Goal: Information Seeking & Learning: Learn about a topic

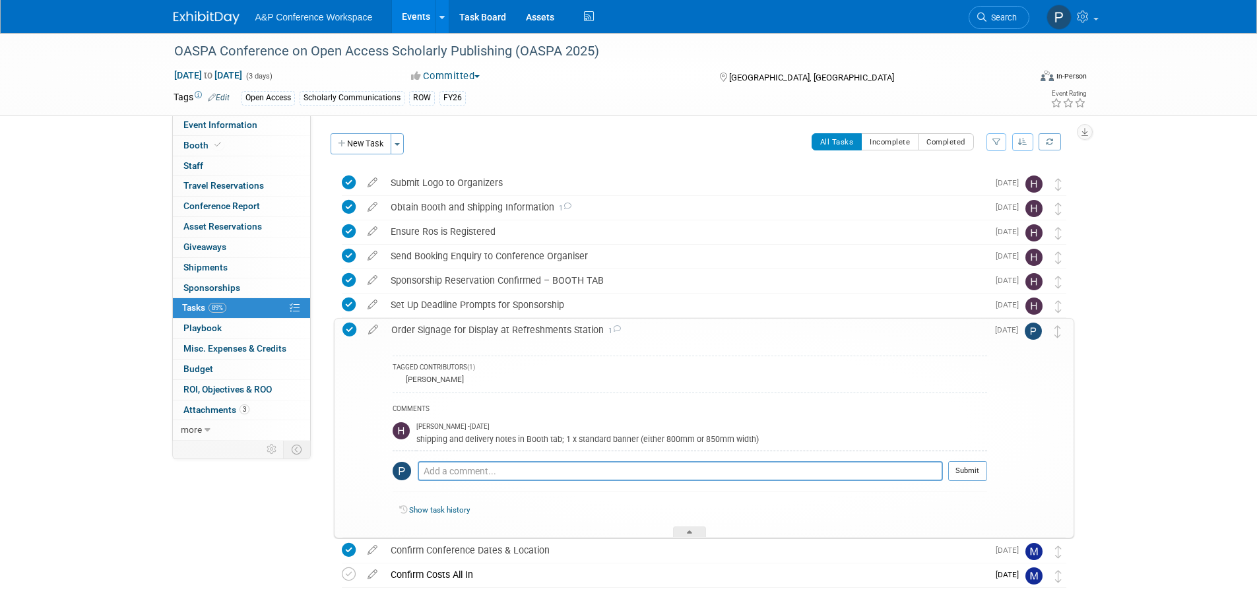
click at [548, 327] on div "Order Signage for Display at Refreshments Station 1" at bounding box center [686, 330] width 603 height 22
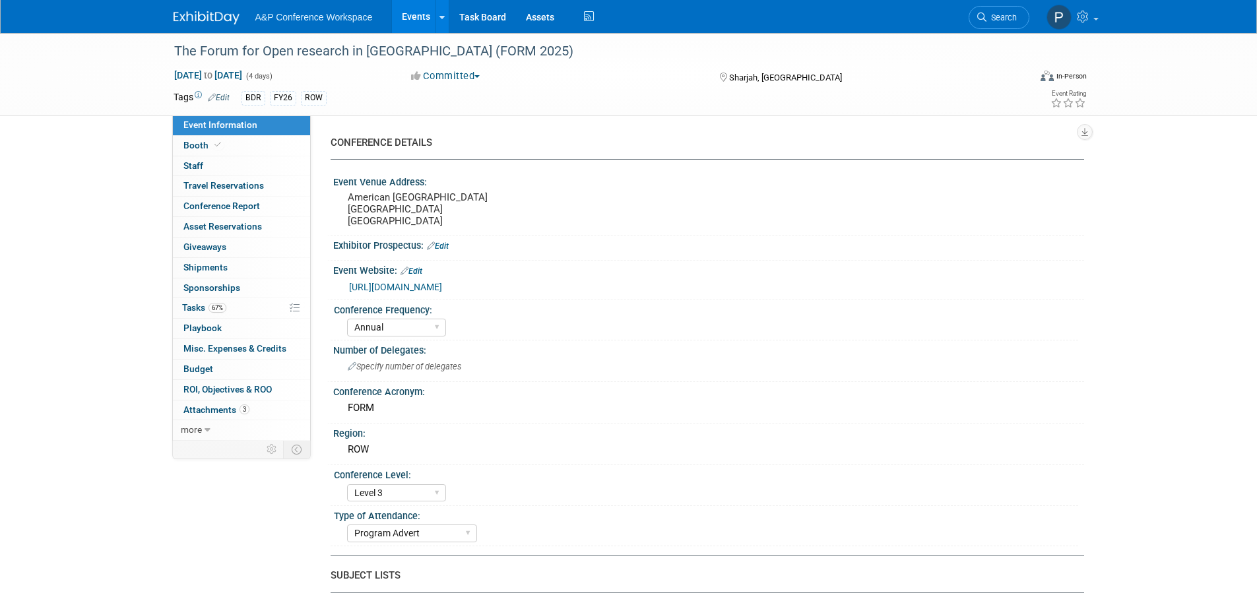
select select "Annual"
select select "Level 3"
select select "Program Advert"
select select "Libraries"
select select "Bloomsbury Digital Resources"
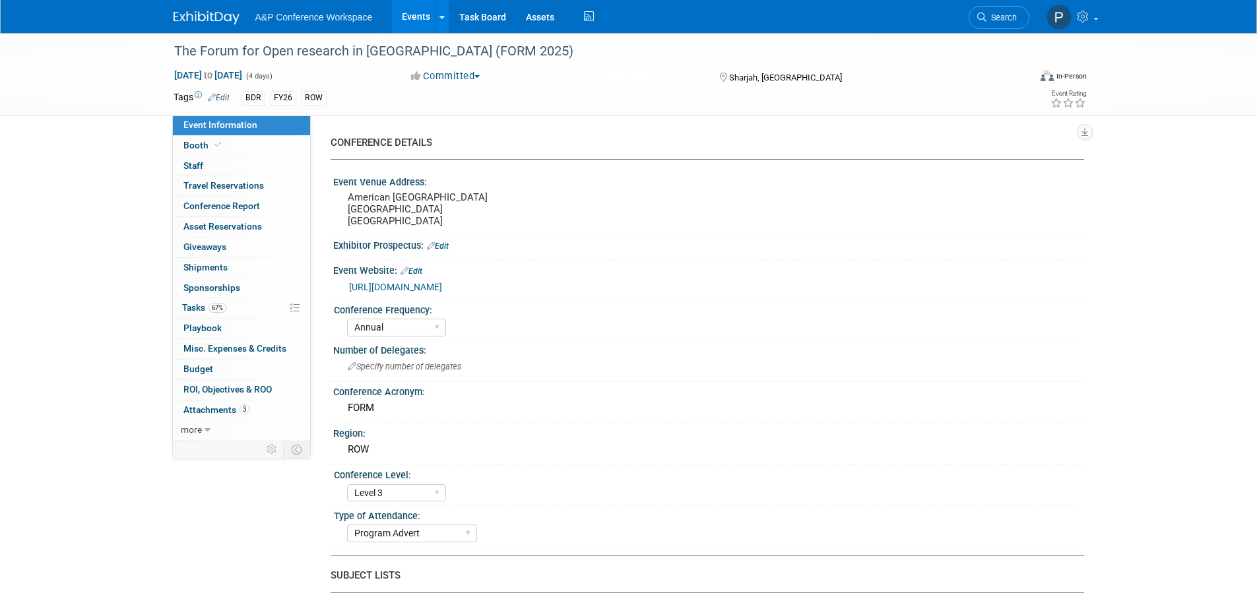
select select "Hannah Siegel"
select select "Phoebe Murphy-Dunn"
select select "Michelle Kelly"
select select "Open Access Awareness​"
click at [249, 306] on link "67% Tasks 67%" at bounding box center [241, 308] width 137 height 20
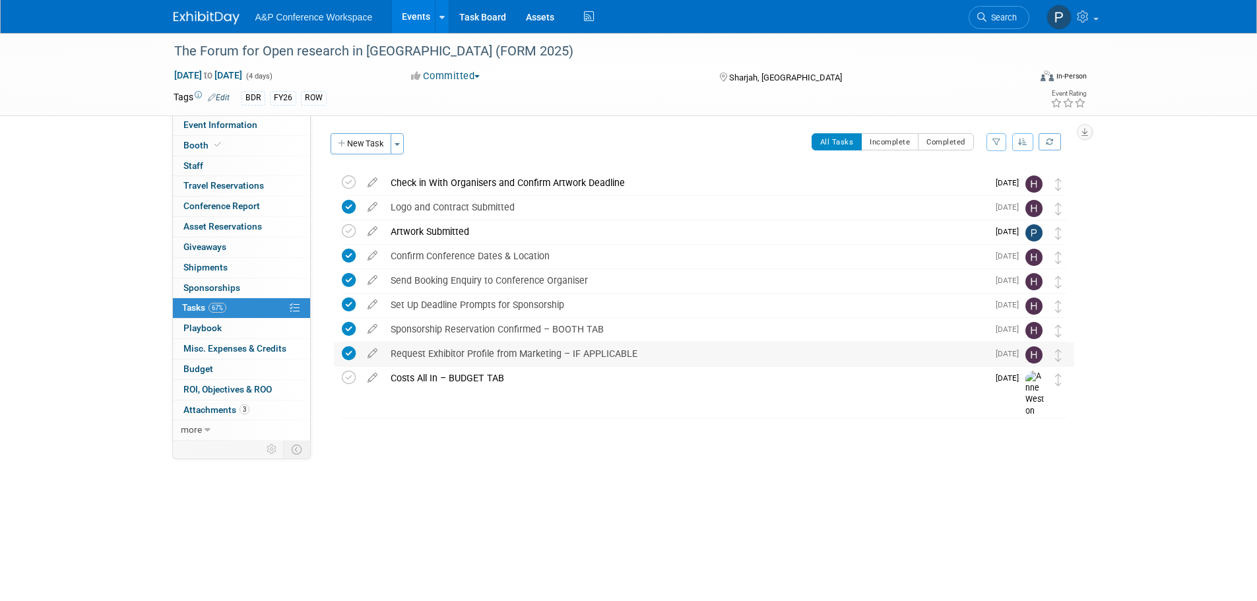
click at [535, 358] on div "Request Exhibitor Profile from Marketing – IF APPLICABLE" at bounding box center [686, 353] width 604 height 22
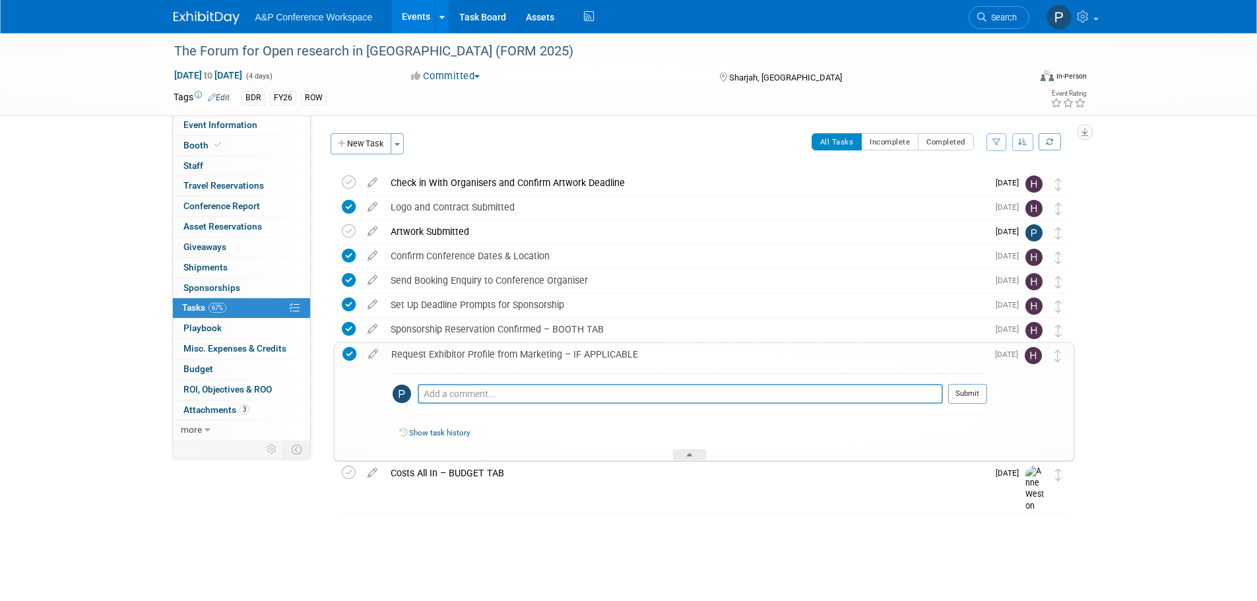
click at [535, 356] on div "Request Exhibitor Profile from Marketing – IF APPLICABLE" at bounding box center [686, 354] width 603 height 22
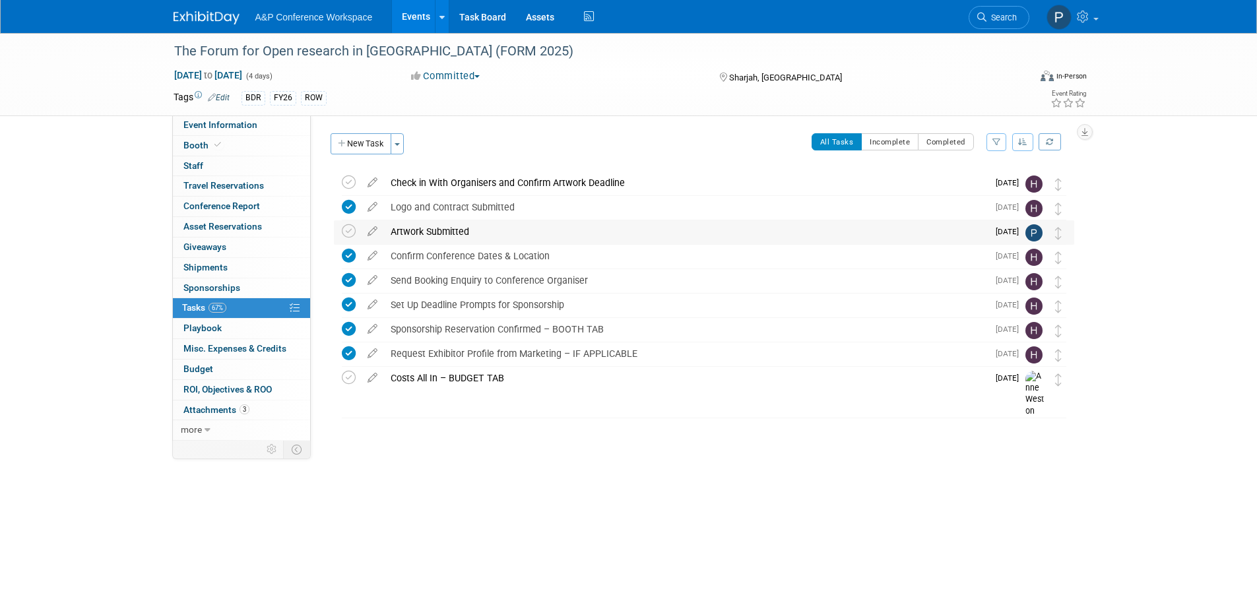
click at [459, 235] on div "Artwork Submitted" at bounding box center [686, 231] width 604 height 22
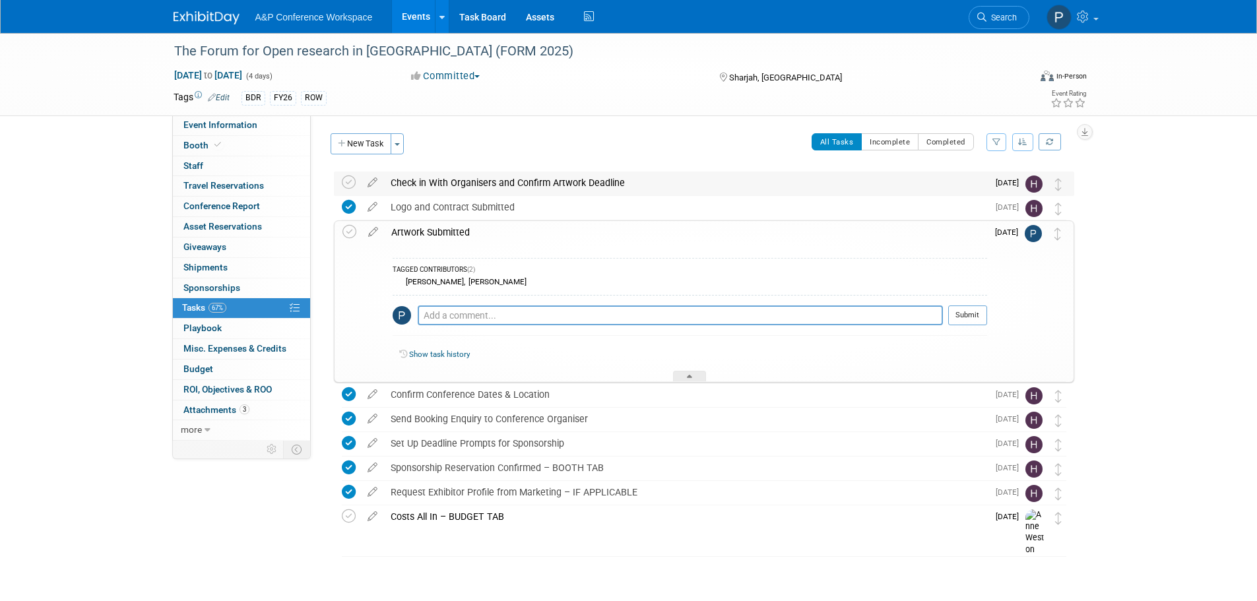
click at [476, 179] on div "Check in With Organisers and Confirm Artwork Deadline" at bounding box center [686, 183] width 604 height 22
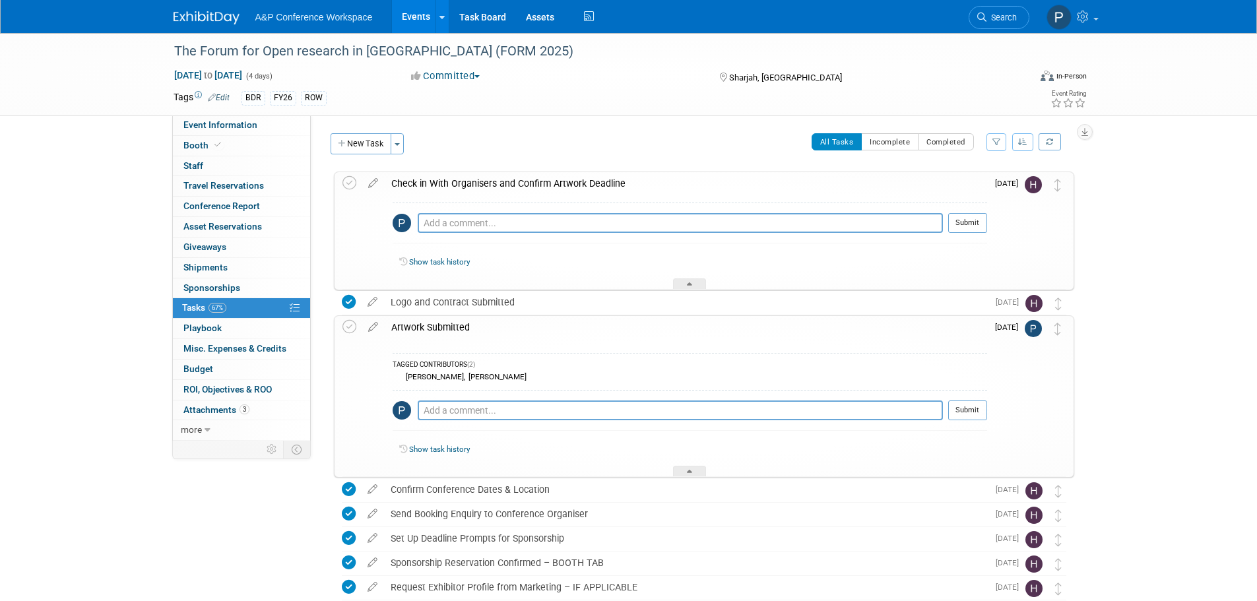
click at [476, 179] on div "Check in With Organisers and Confirm Artwork Deadline" at bounding box center [686, 183] width 603 height 22
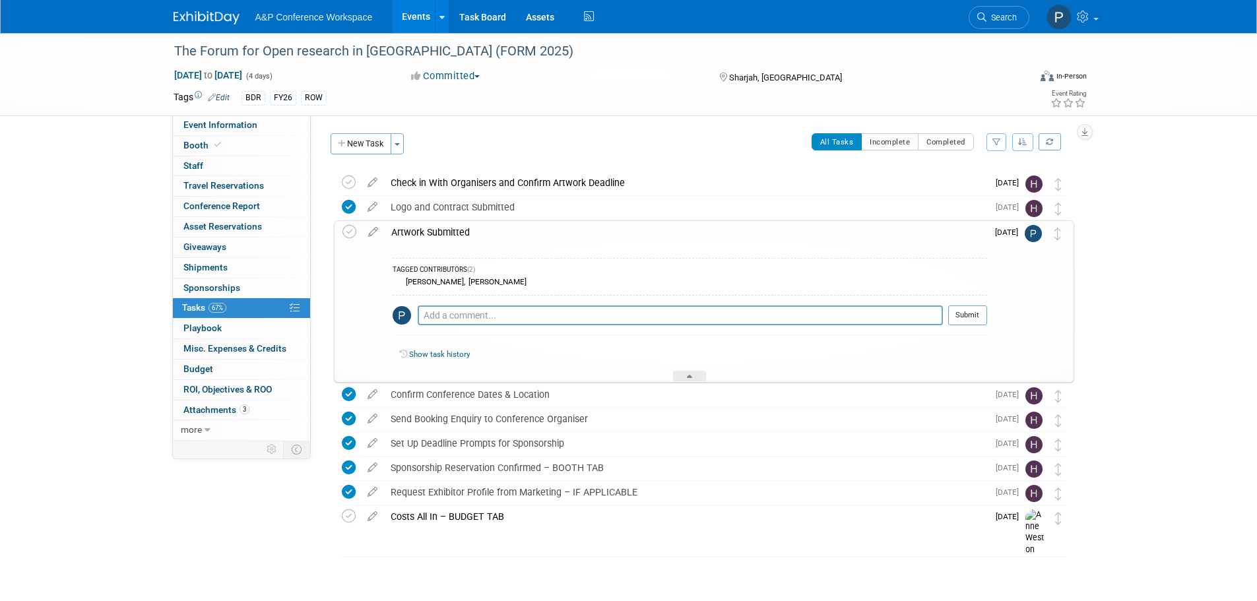
click at [465, 233] on div "Artwork Submitted" at bounding box center [686, 232] width 603 height 22
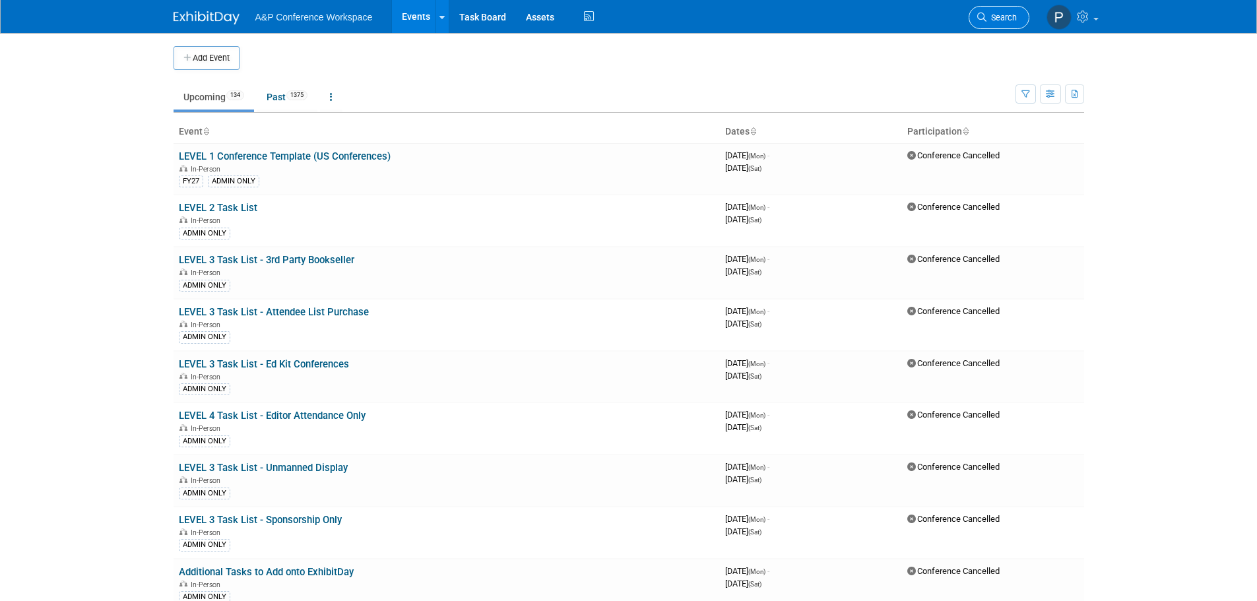
click at [984, 16] on icon at bounding box center [981, 17] width 9 height 9
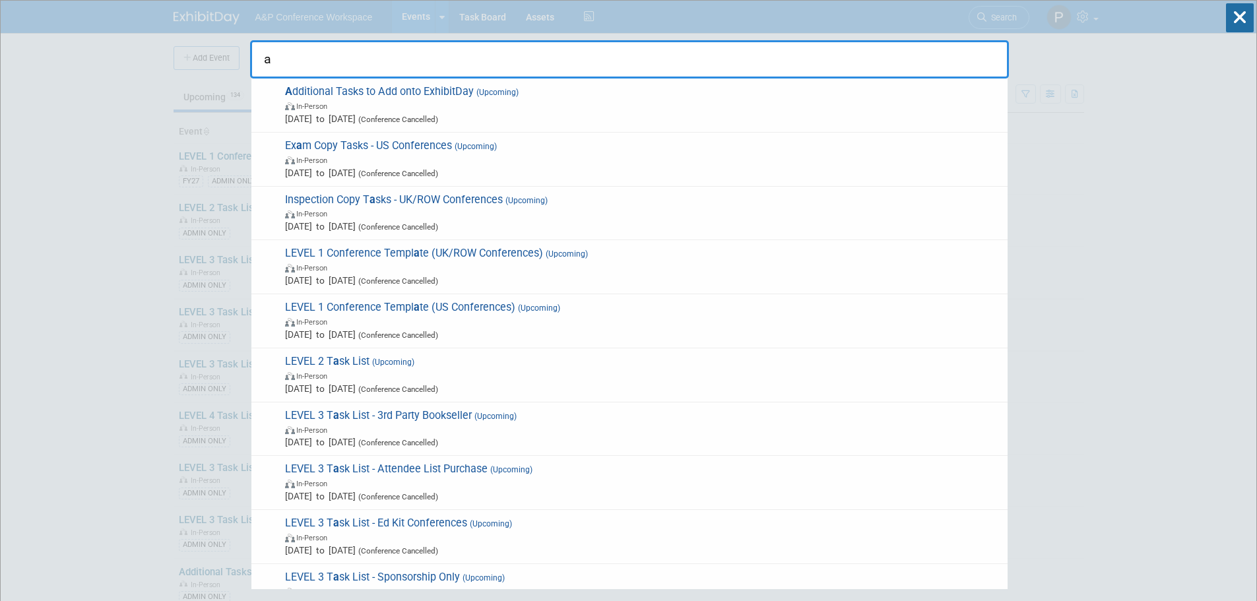
type input "af"
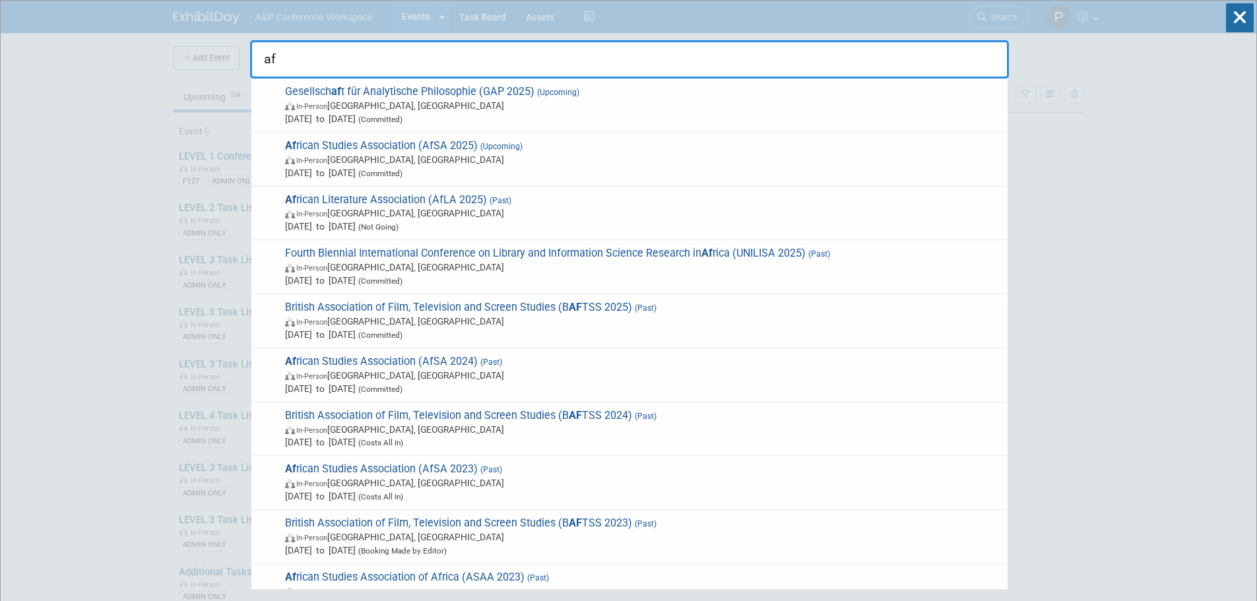
click at [379, 155] on span "In-Person [GEOGRAPHIC_DATA], [GEOGRAPHIC_DATA]" at bounding box center [643, 159] width 716 height 13
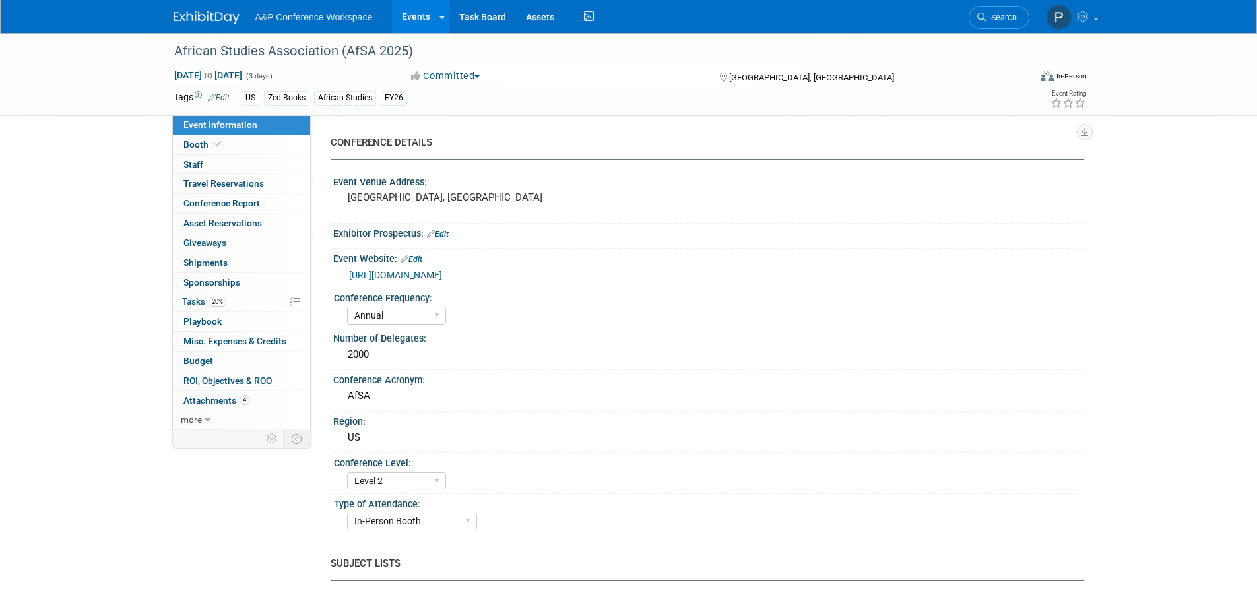
select select "Annual"
select select "Level 2"
select select "In-Person Booth"
select select "African Studies"
select select "Zed Books"
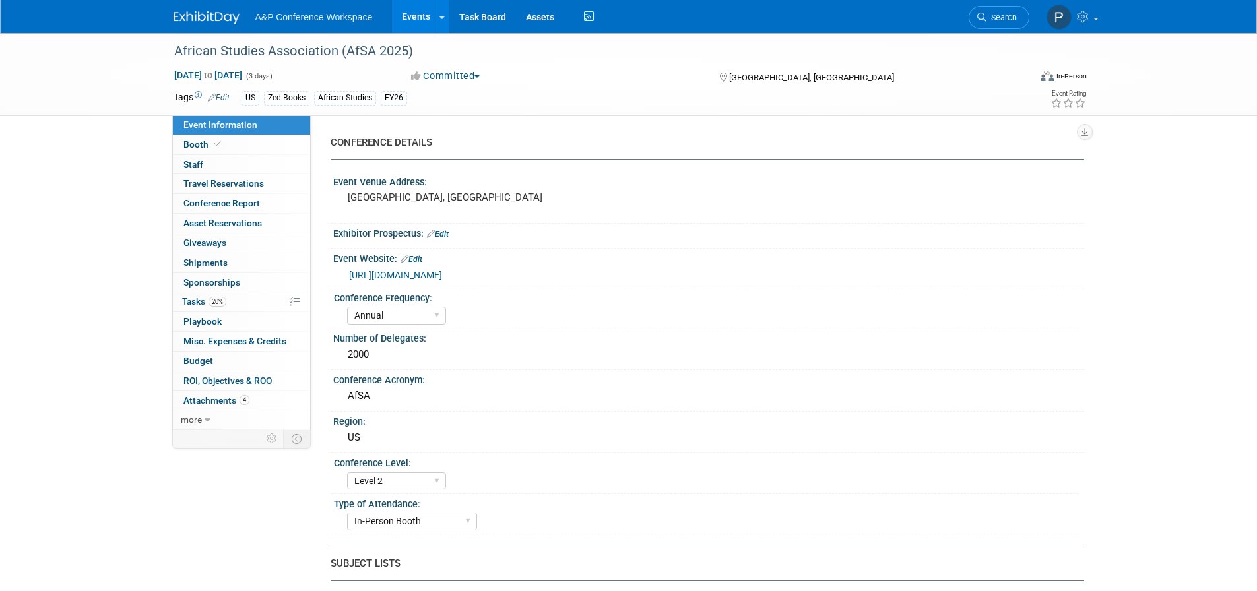
select select "Amanda Oney"
select select "Tia Ali"
select select "Networking/Commissioning"
click at [442, 280] on link "https://africanstudies.org/asa-exhibitor-information/?gf_paypal_return=aWRzPTE0…" at bounding box center [395, 275] width 93 height 11
